Goal: Information Seeking & Learning: Learn about a topic

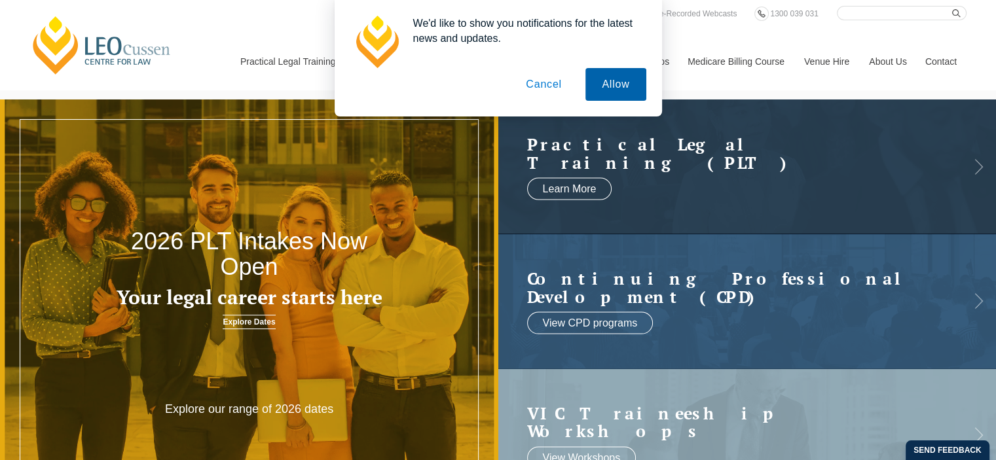
click at [617, 91] on button "Allow" at bounding box center [615, 84] width 60 height 33
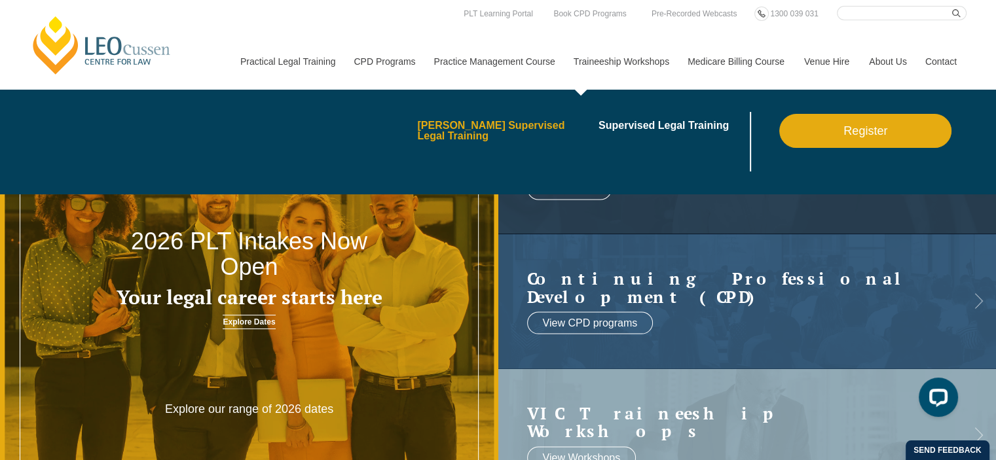
click at [545, 132] on link "[PERSON_NAME] Supervised Legal Training" at bounding box center [503, 130] width 172 height 21
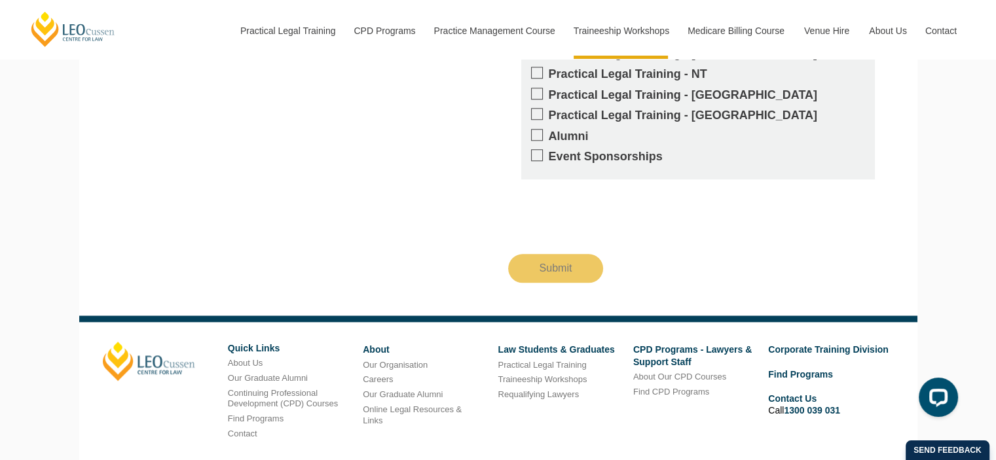
scroll to position [1410, 0]
